Goal: Information Seeking & Learning: Learn about a topic

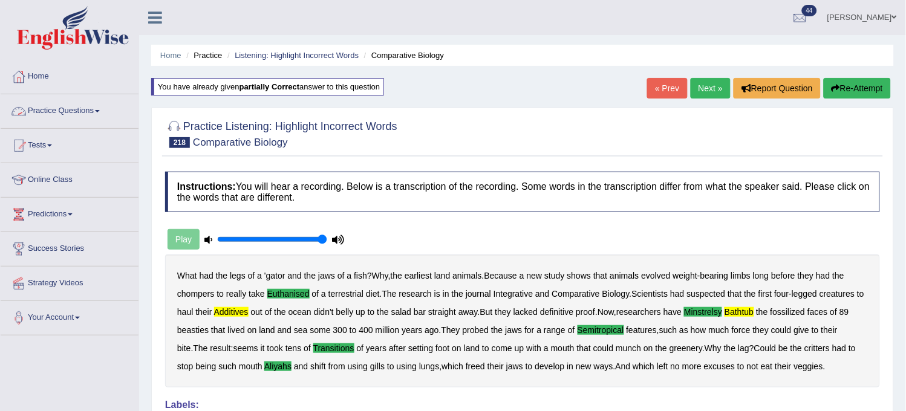
click at [99, 100] on link "Practice Questions" at bounding box center [70, 109] width 138 height 30
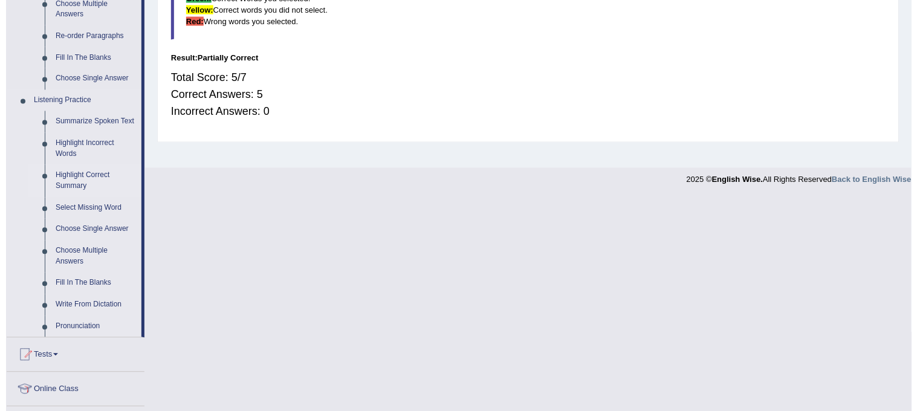
scroll to position [504, 0]
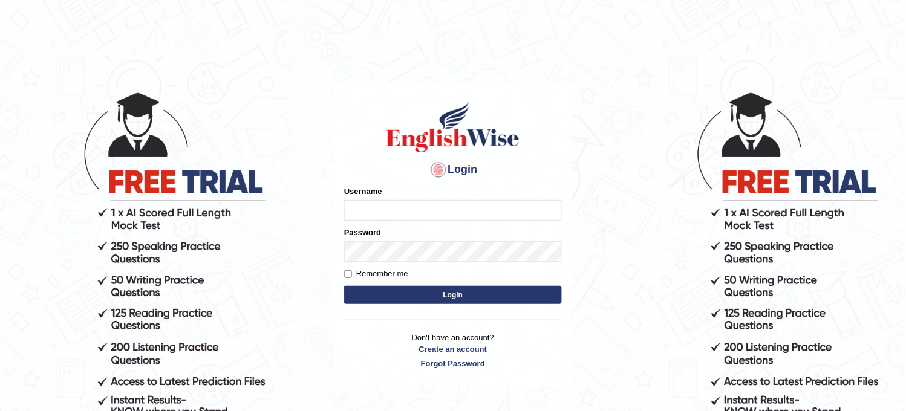
type input "obehi00"
click at [452, 288] on button "Login" at bounding box center [453, 295] width 218 height 18
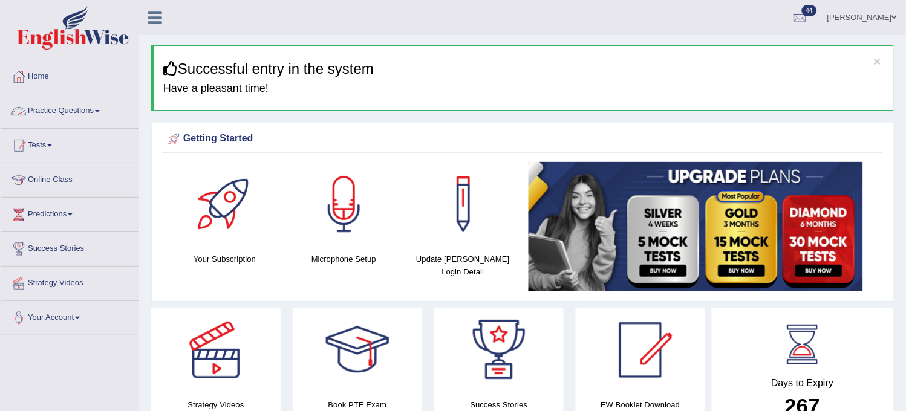
click at [107, 106] on link "Practice Questions" at bounding box center [70, 109] width 138 height 30
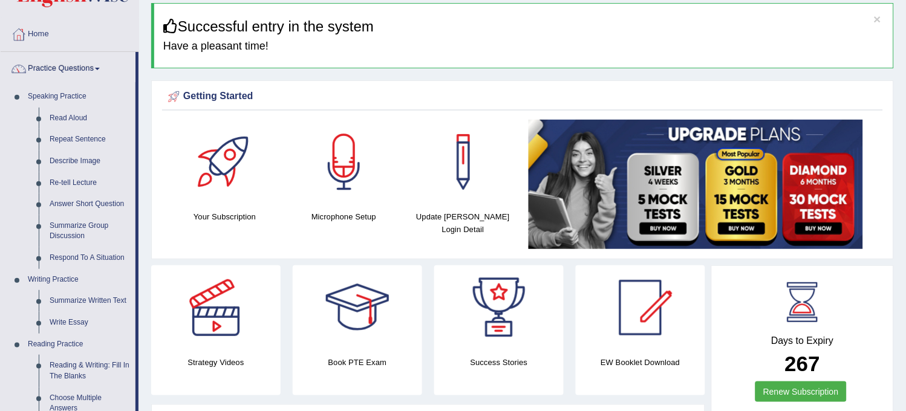
scroll to position [201, 0]
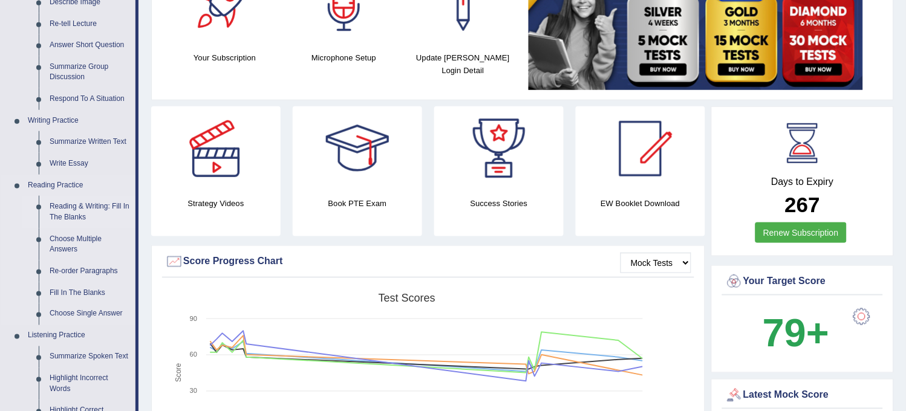
click at [88, 200] on link "Reading & Writing: Fill In The Blanks" at bounding box center [89, 212] width 91 height 32
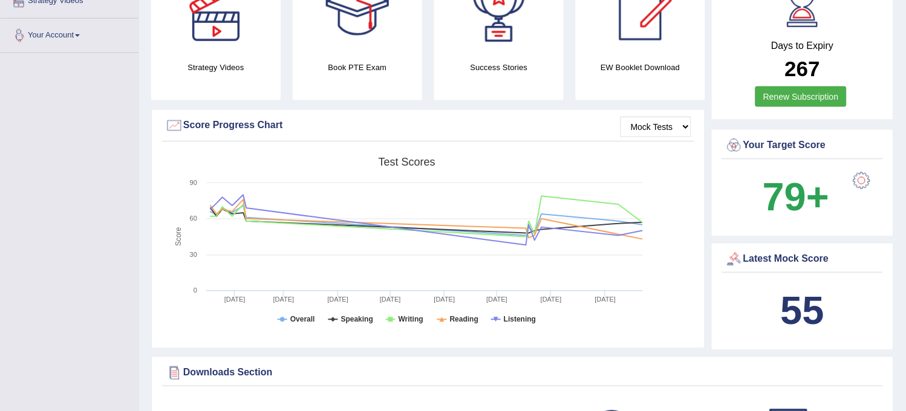
scroll to position [408, 0]
